Goal: Information Seeking & Learning: Learn about a topic

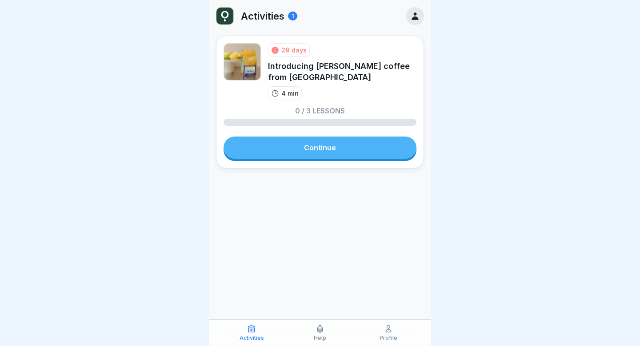
click at [330, 148] on link "Continue" at bounding box center [320, 147] width 193 height 22
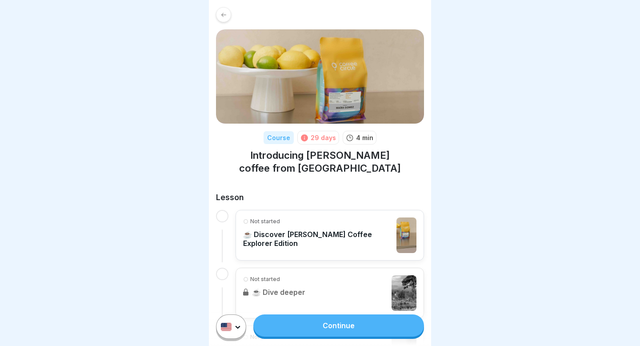
click at [332, 333] on link "Continue" at bounding box center [338, 325] width 171 height 22
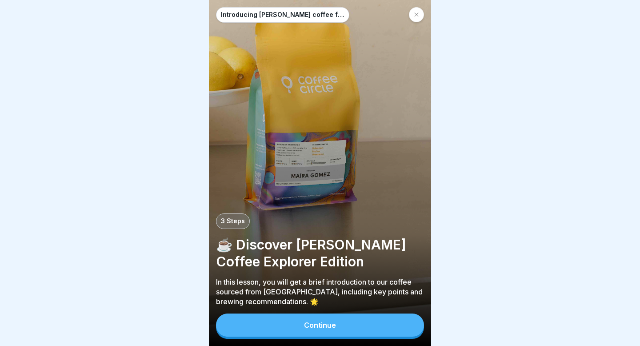
click at [321, 321] on div "Continue" at bounding box center [320, 325] width 32 height 8
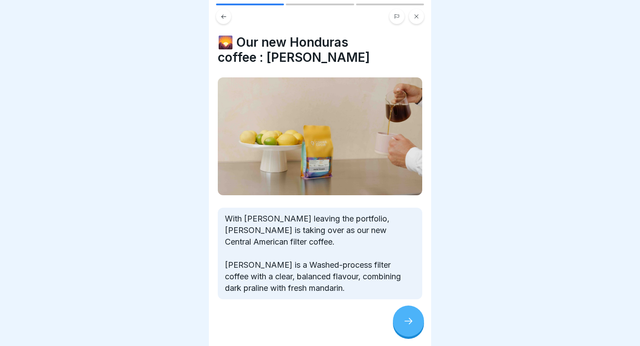
click at [416, 321] on div at bounding box center [408, 320] width 31 height 31
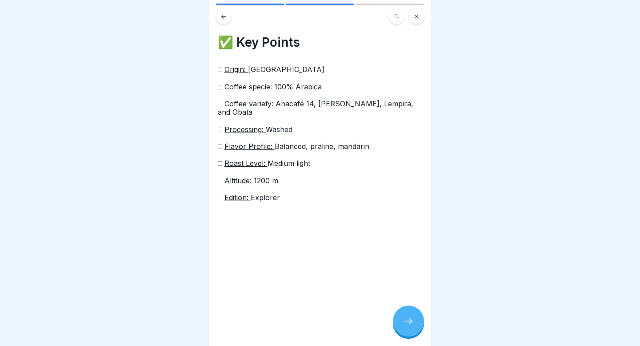
click at [224, 12] on button at bounding box center [223, 16] width 15 height 15
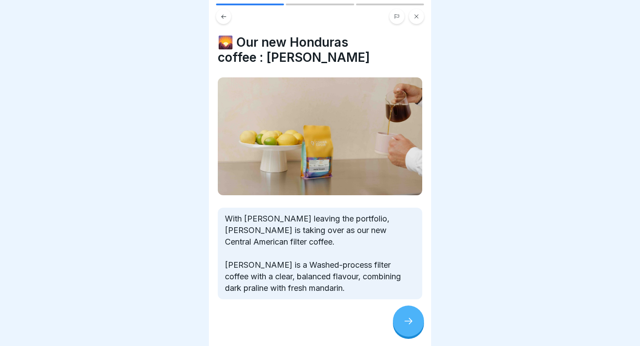
click at [410, 328] on div at bounding box center [408, 320] width 31 height 31
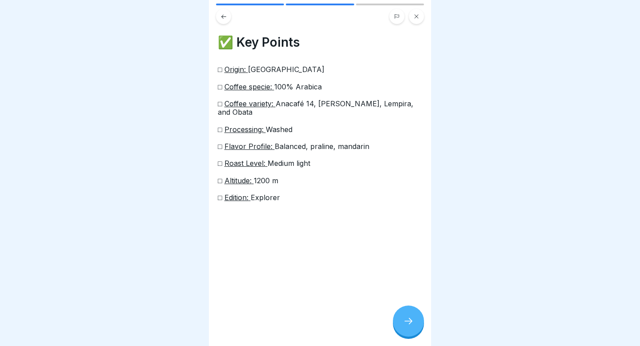
click at [410, 328] on div at bounding box center [408, 320] width 31 height 31
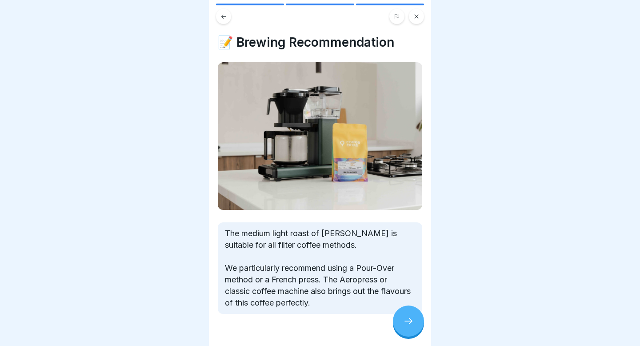
click at [410, 328] on div at bounding box center [408, 320] width 31 height 31
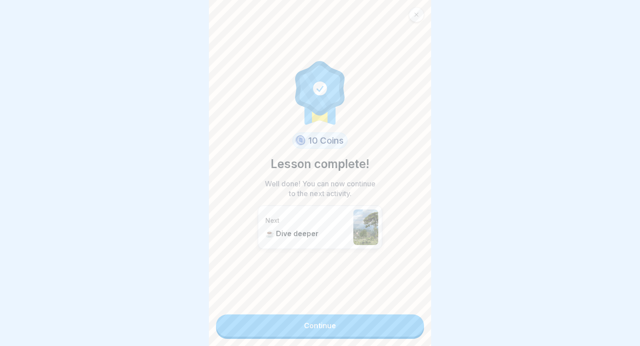
click at [410, 328] on link "Continue" at bounding box center [320, 325] width 208 height 22
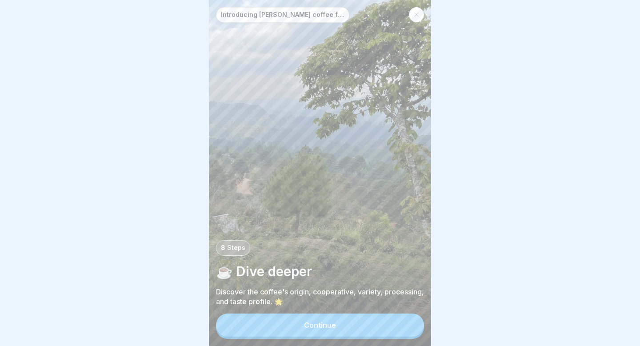
click at [410, 328] on button "Continue" at bounding box center [320, 324] width 208 height 23
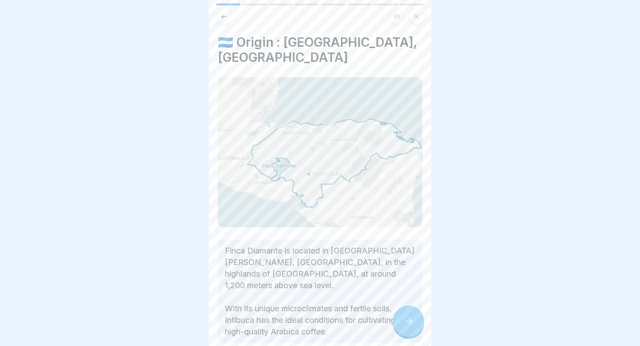
click at [410, 328] on div at bounding box center [408, 320] width 31 height 31
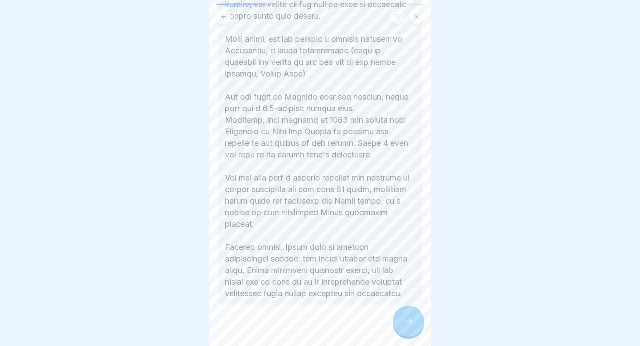
scroll to position [341, 0]
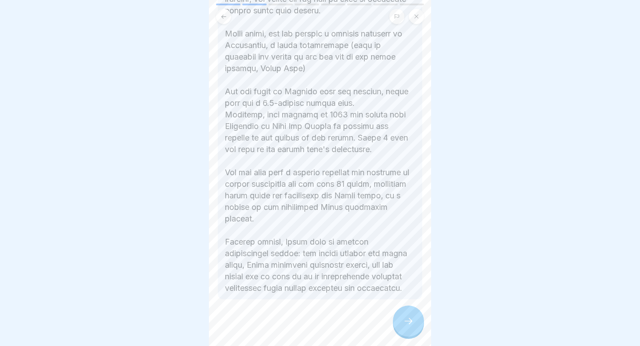
click at [417, 320] on div at bounding box center [408, 320] width 31 height 31
